Goal: Information Seeking & Learning: Learn about a topic

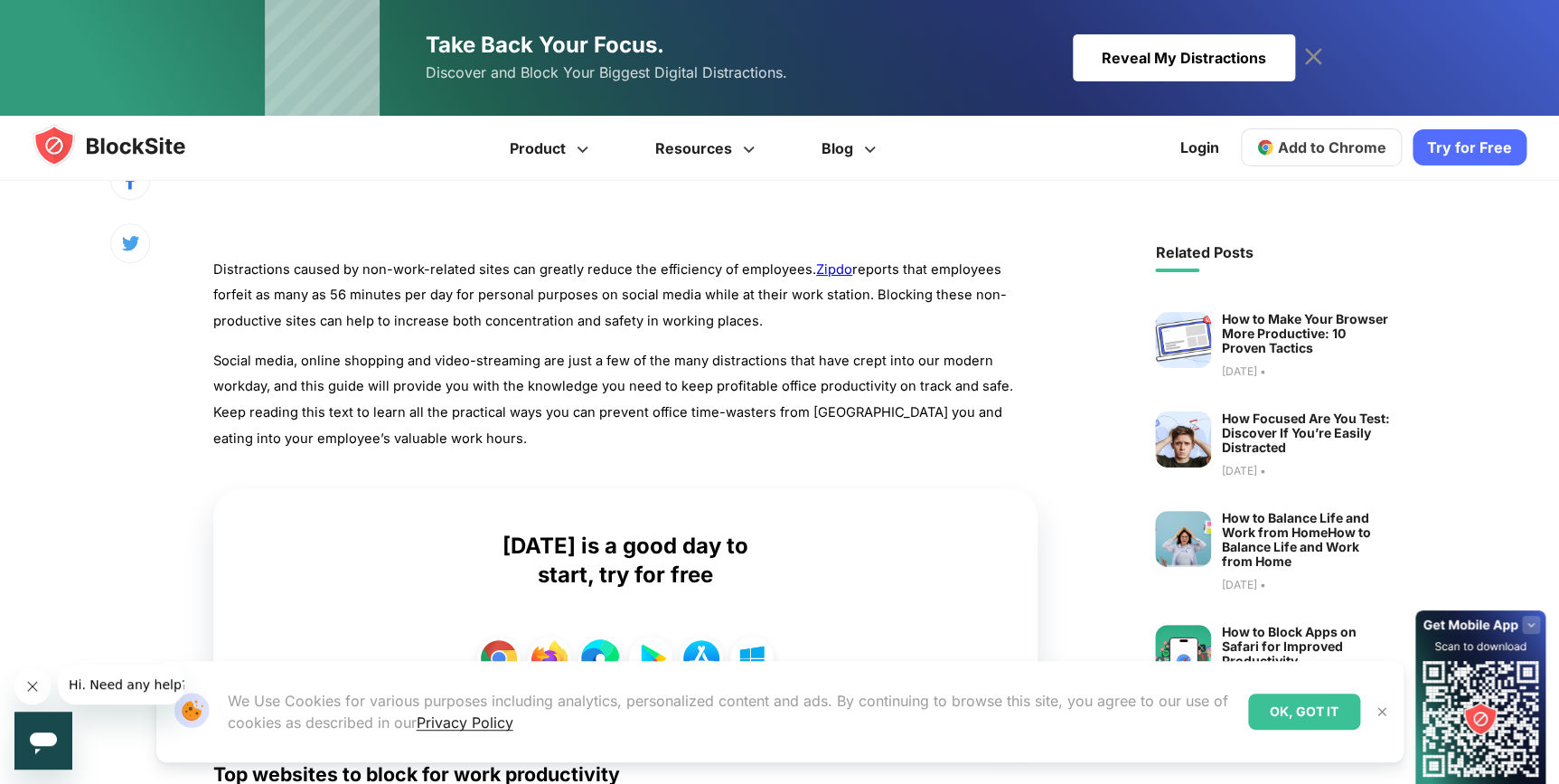
scroll to position [904, 0]
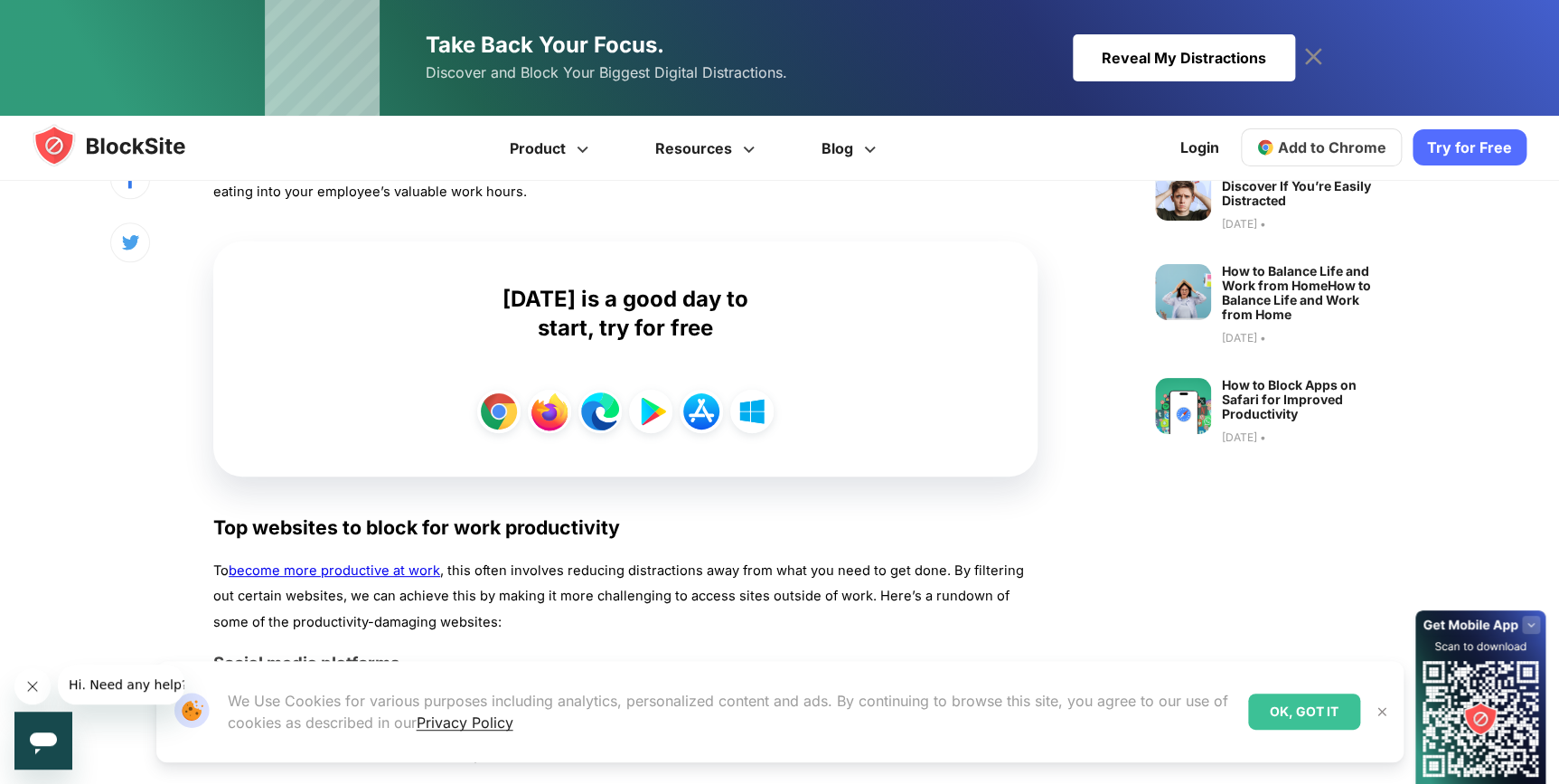
click at [1376, 709] on img at bounding box center [1382, 711] width 14 height 14
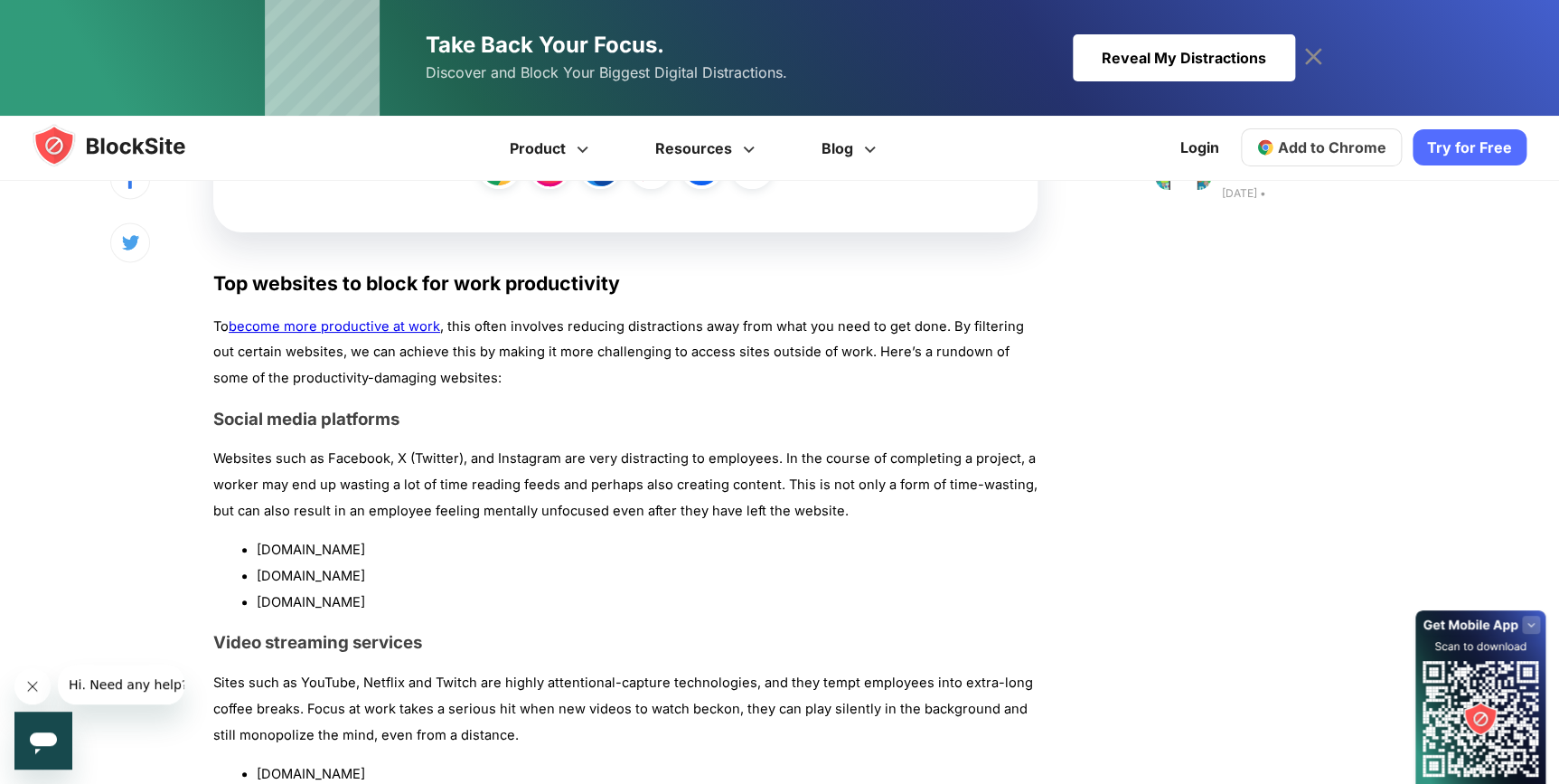
scroll to position [1149, 0]
click at [36, 690] on icon "Close message from company" at bounding box center [31, 685] width 9 height 9
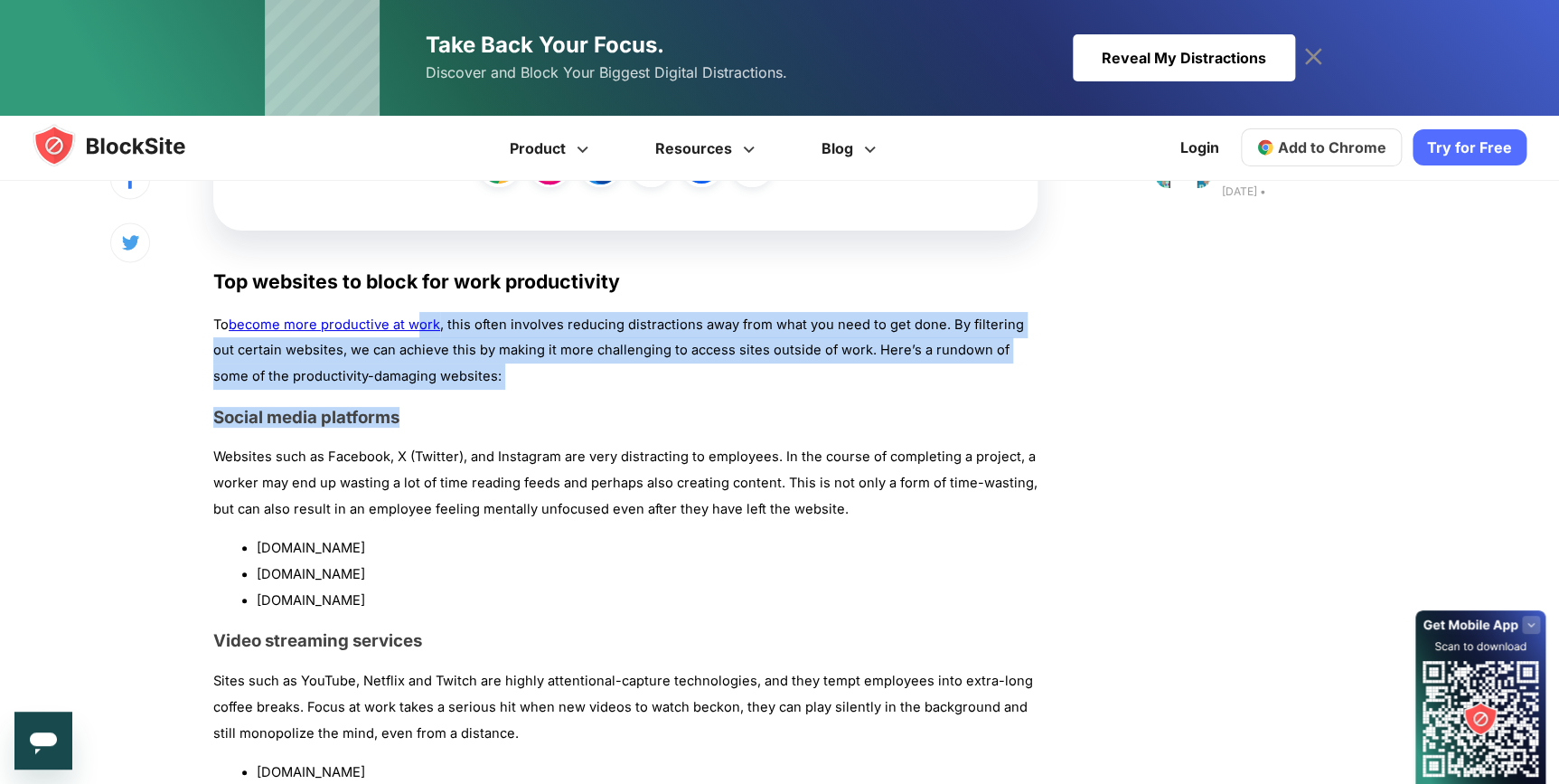
drag, startPoint x: 469, startPoint y: 393, endPoint x: 419, endPoint y: 324, distance: 85.2
click at [428, 412] on h3 "Social media platforms" at bounding box center [625, 417] width 824 height 21
drag, startPoint x: 435, startPoint y: 417, endPoint x: 449, endPoint y: 423, distance: 15.2
click at [437, 419] on h3 "Social media platforms" at bounding box center [625, 417] width 824 height 21
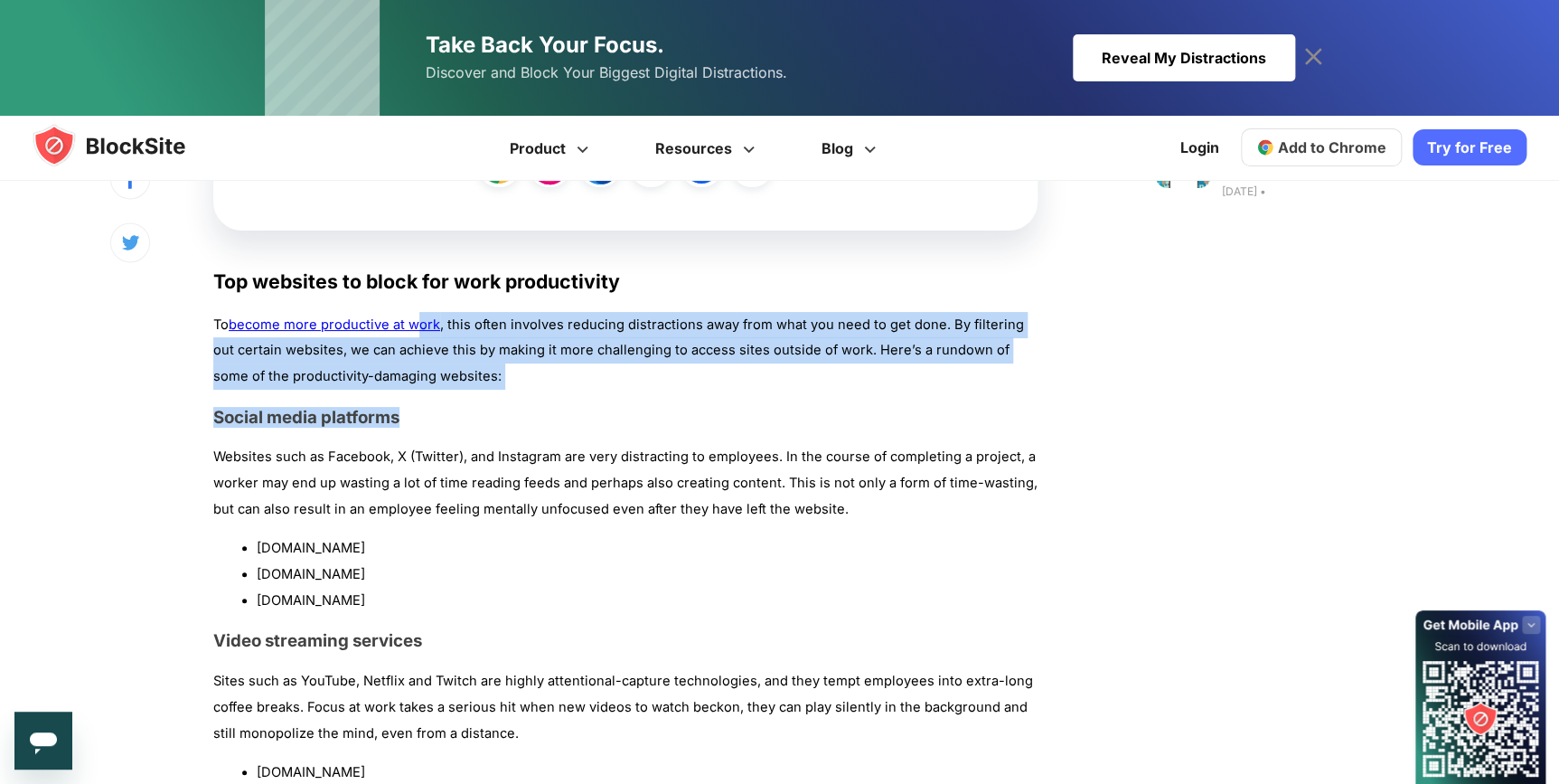
click at [506, 414] on h3 "Social media platforms" at bounding box center [625, 417] width 824 height 21
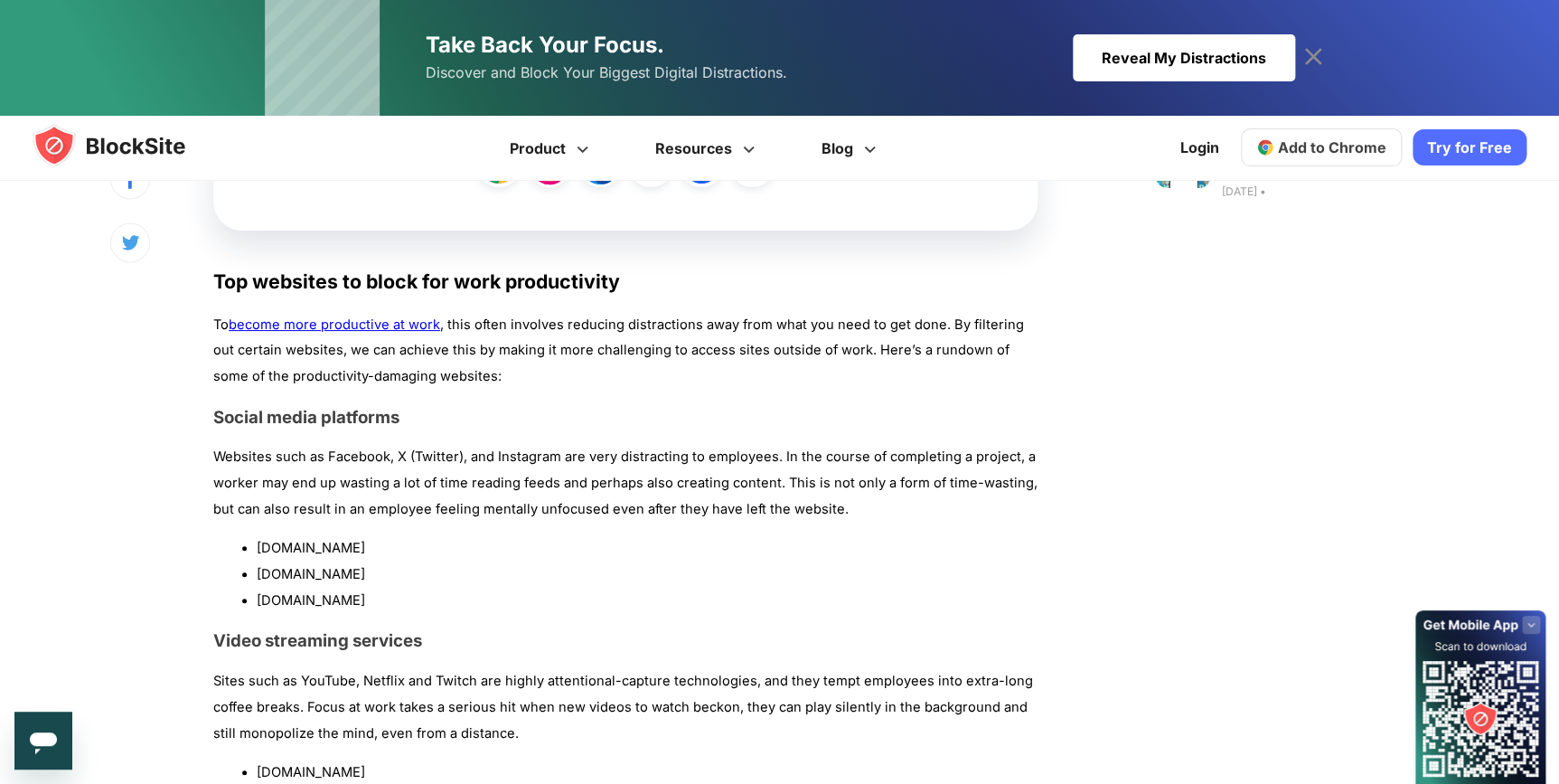
click at [506, 414] on h3 "Social media platforms" at bounding box center [625, 417] width 824 height 21
click at [508, 414] on h3 "Social media platforms" at bounding box center [625, 417] width 824 height 21
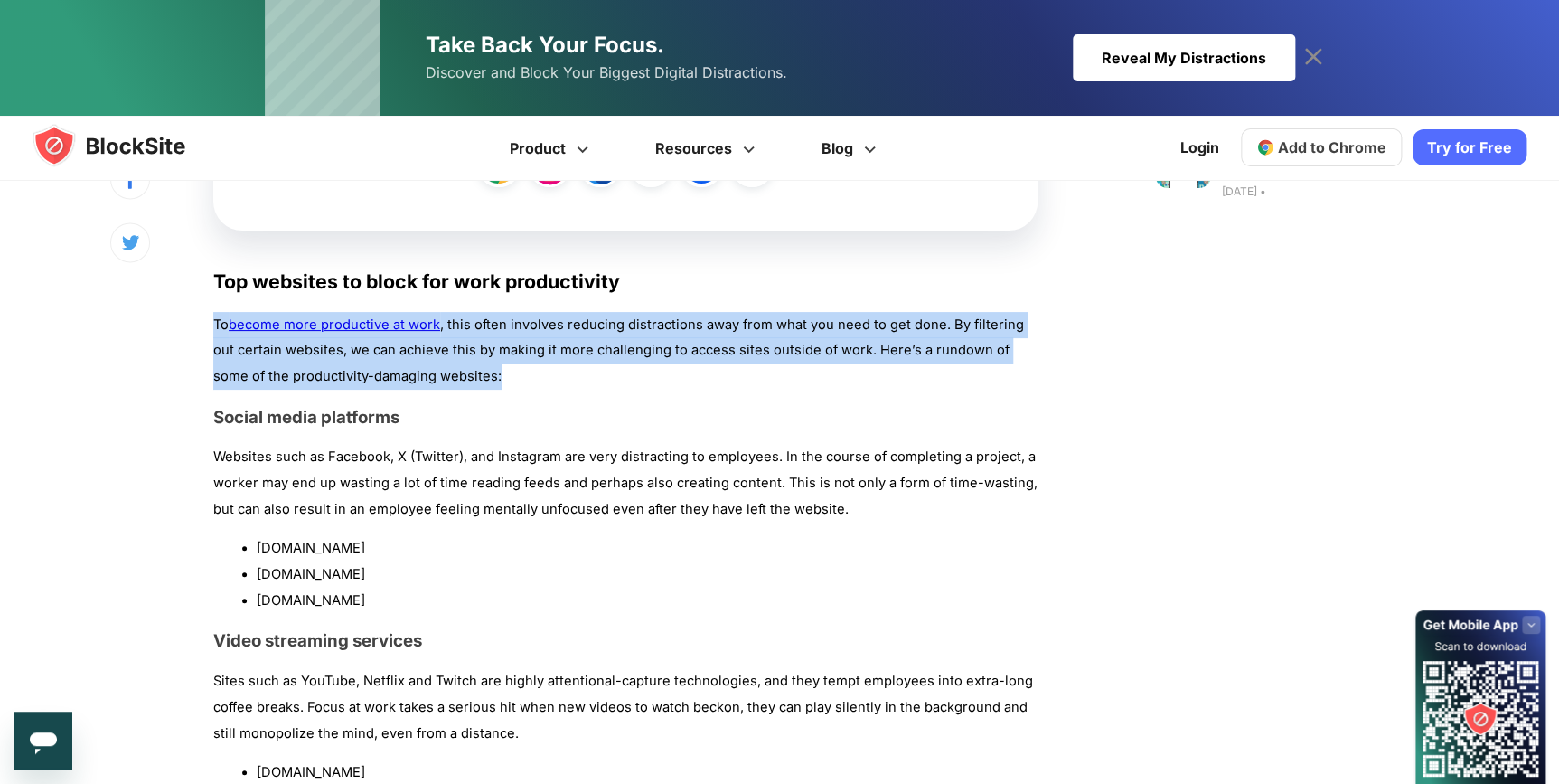
drag, startPoint x: 209, startPoint y: 322, endPoint x: 1031, endPoint y: 382, distance: 824.2
drag, startPoint x: 1027, startPoint y: 389, endPoint x: 178, endPoint y: 319, distance: 851.9
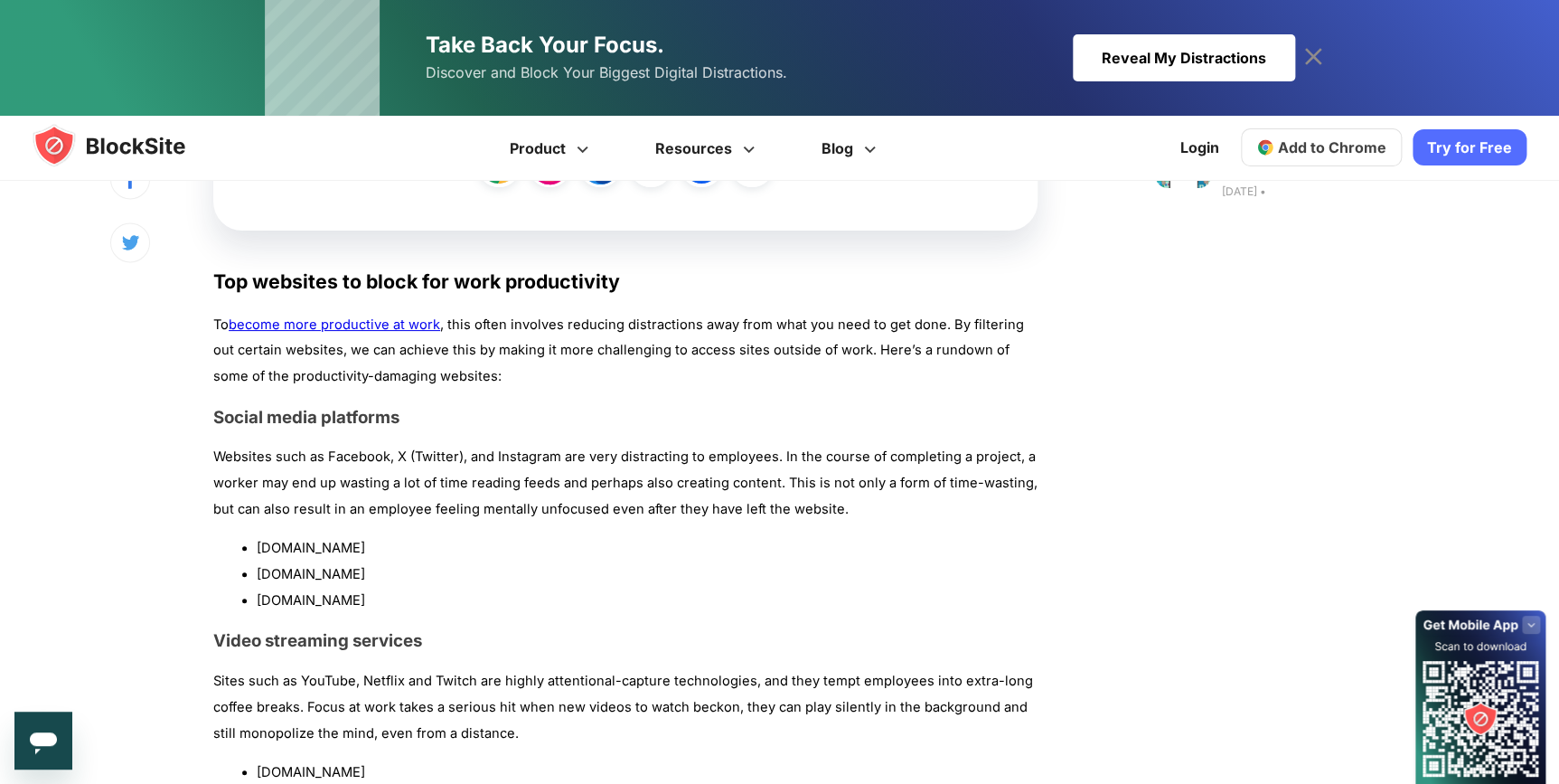
drag, startPoint x: 178, startPoint y: 319, endPoint x: 143, endPoint y: 340, distance: 40.8
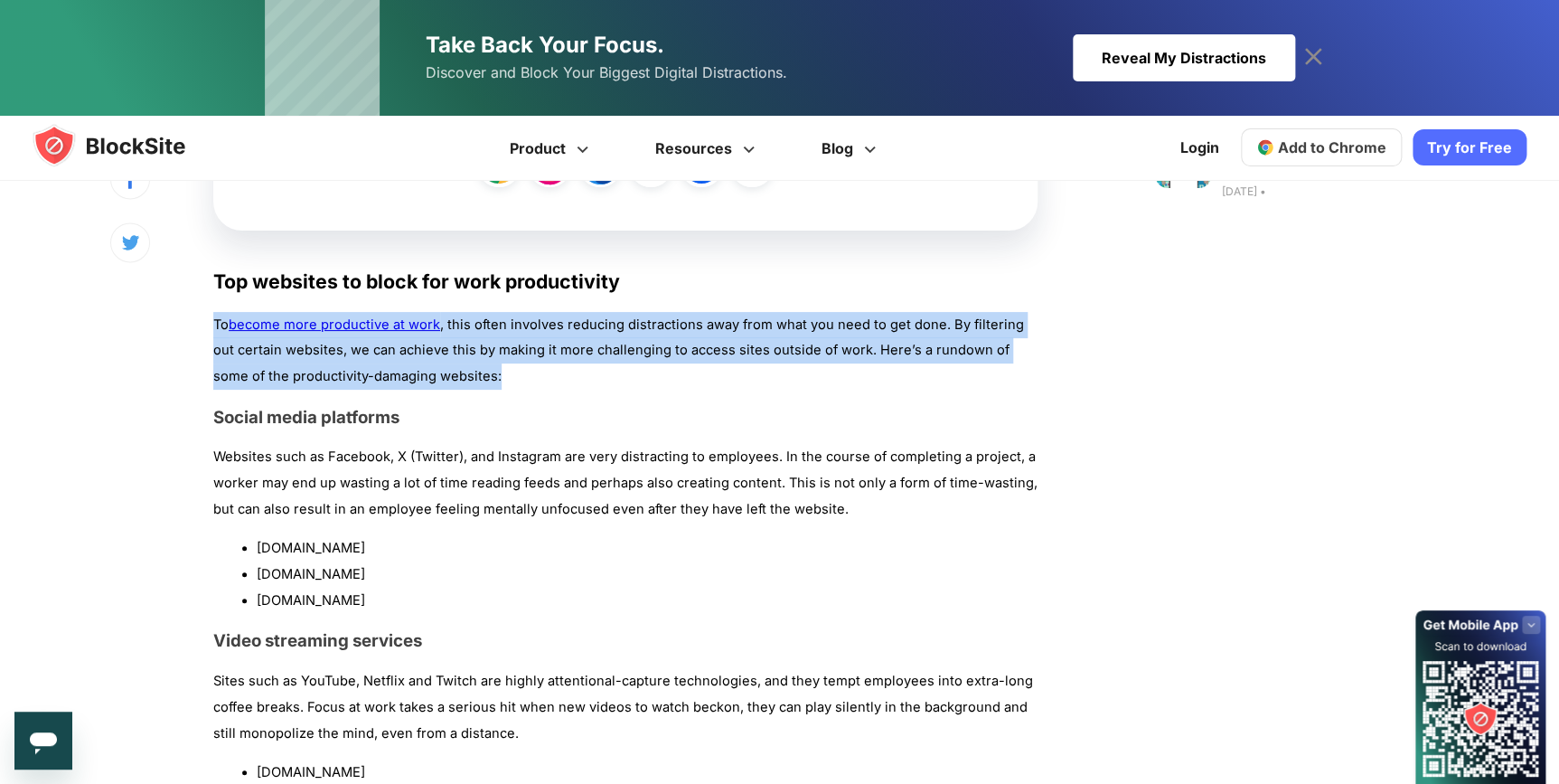
drag, startPoint x: 143, startPoint y: 340, endPoint x: 995, endPoint y: 380, distance: 852.9
copy p "To become more productive at work , this often involves reducing distractions a…"
